Goal: Check status: Check status

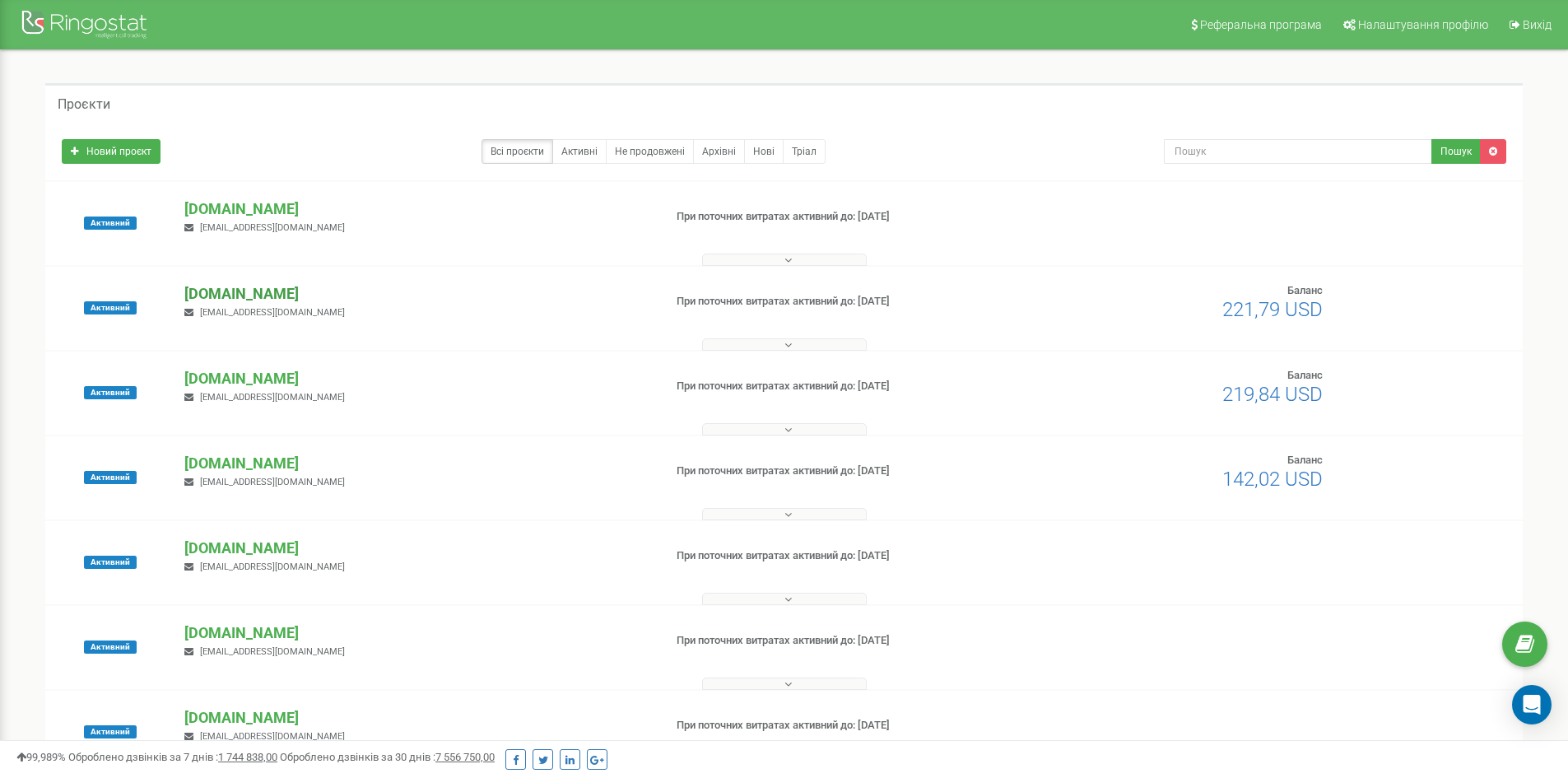
click at [246, 284] on p "[DOMAIN_NAME]" at bounding box center [417, 294] width 465 height 21
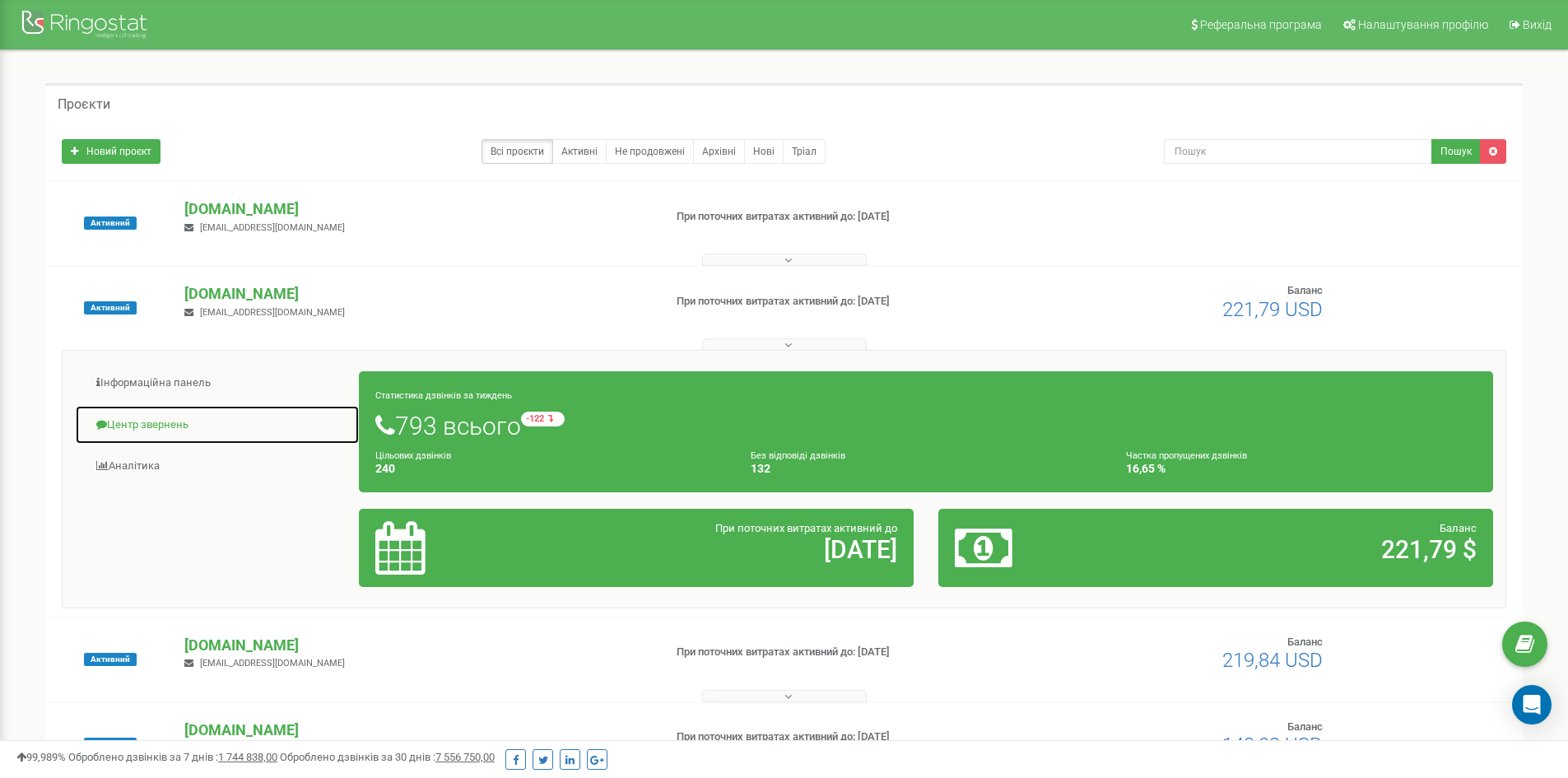
click at [180, 417] on link "Центр звернень" at bounding box center [217, 425] width 285 height 40
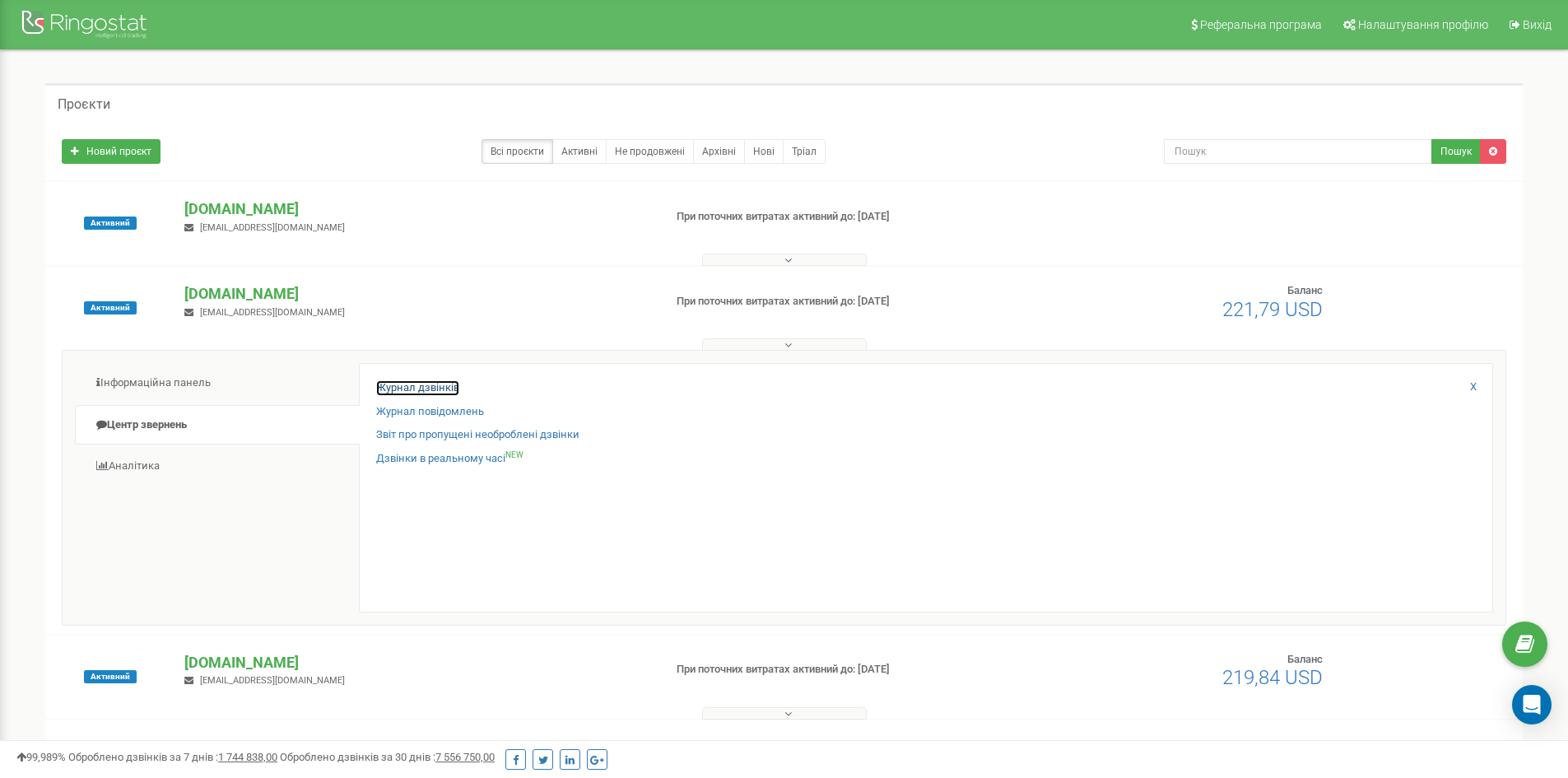
click at [427, 383] on link "Журнал дзвінків" at bounding box center [417, 388] width 83 height 16
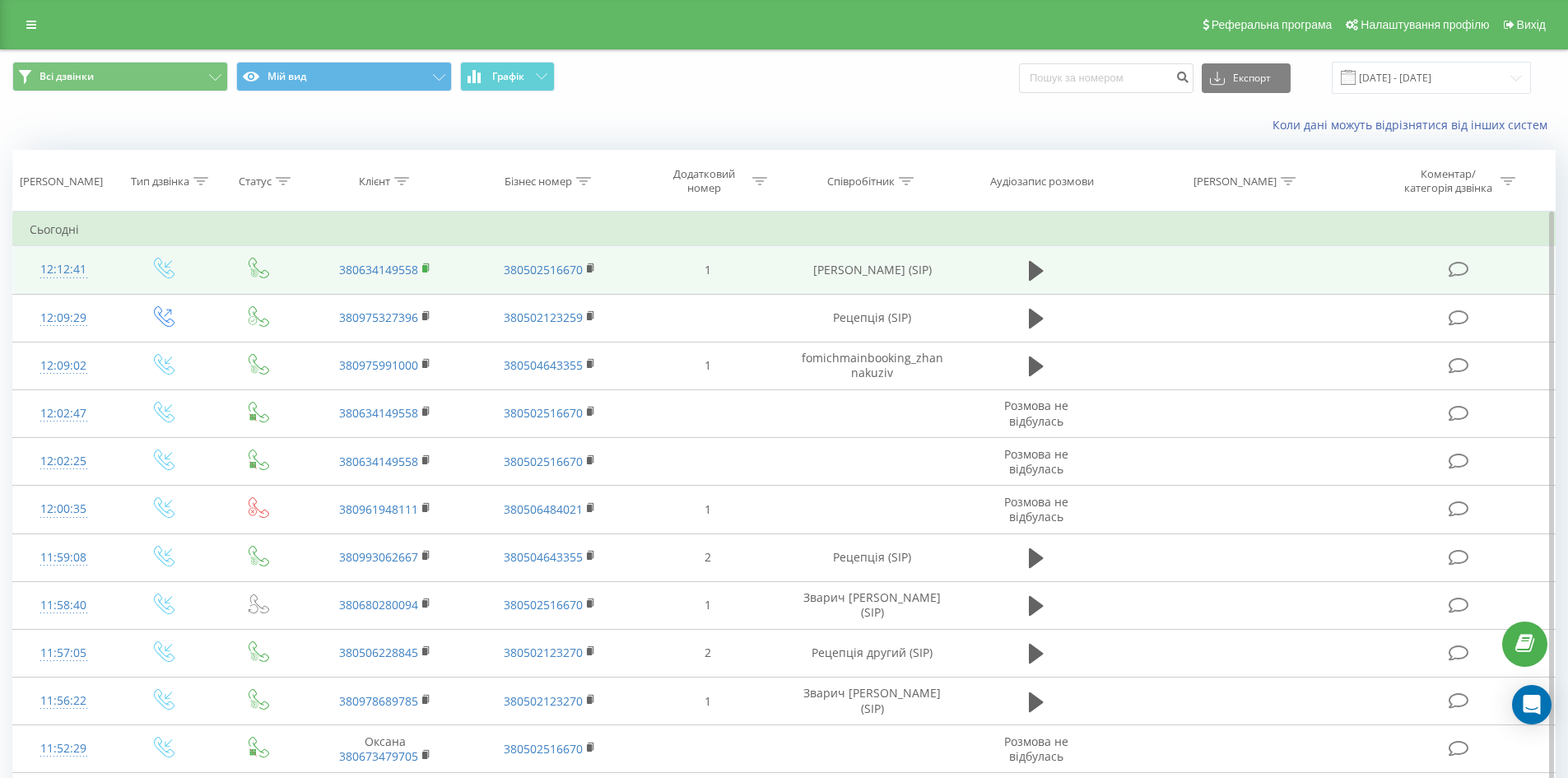
click at [427, 265] on rect at bounding box center [425, 268] width 5 height 7
